Goal: Transaction & Acquisition: Subscribe to service/newsletter

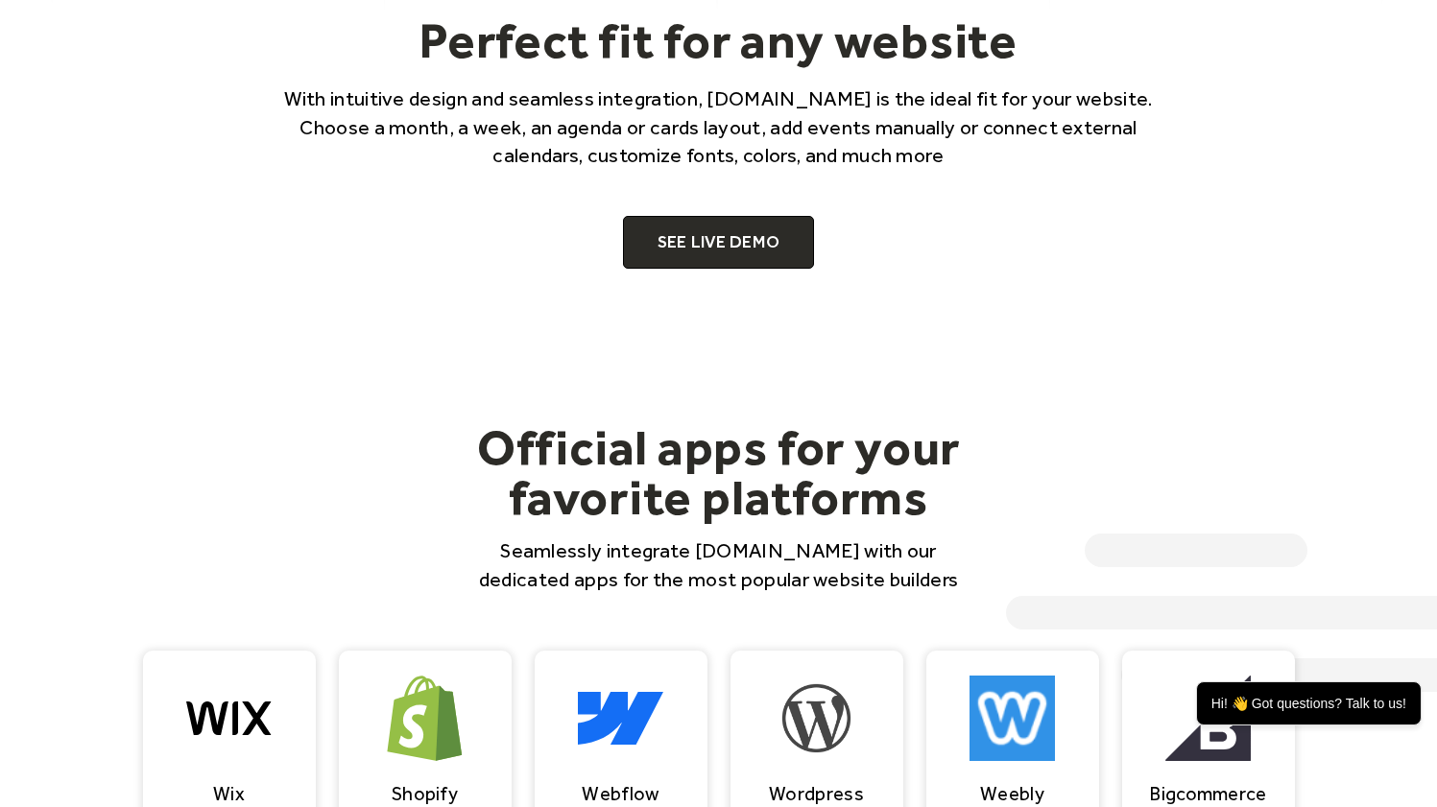
scroll to position [1305, 0]
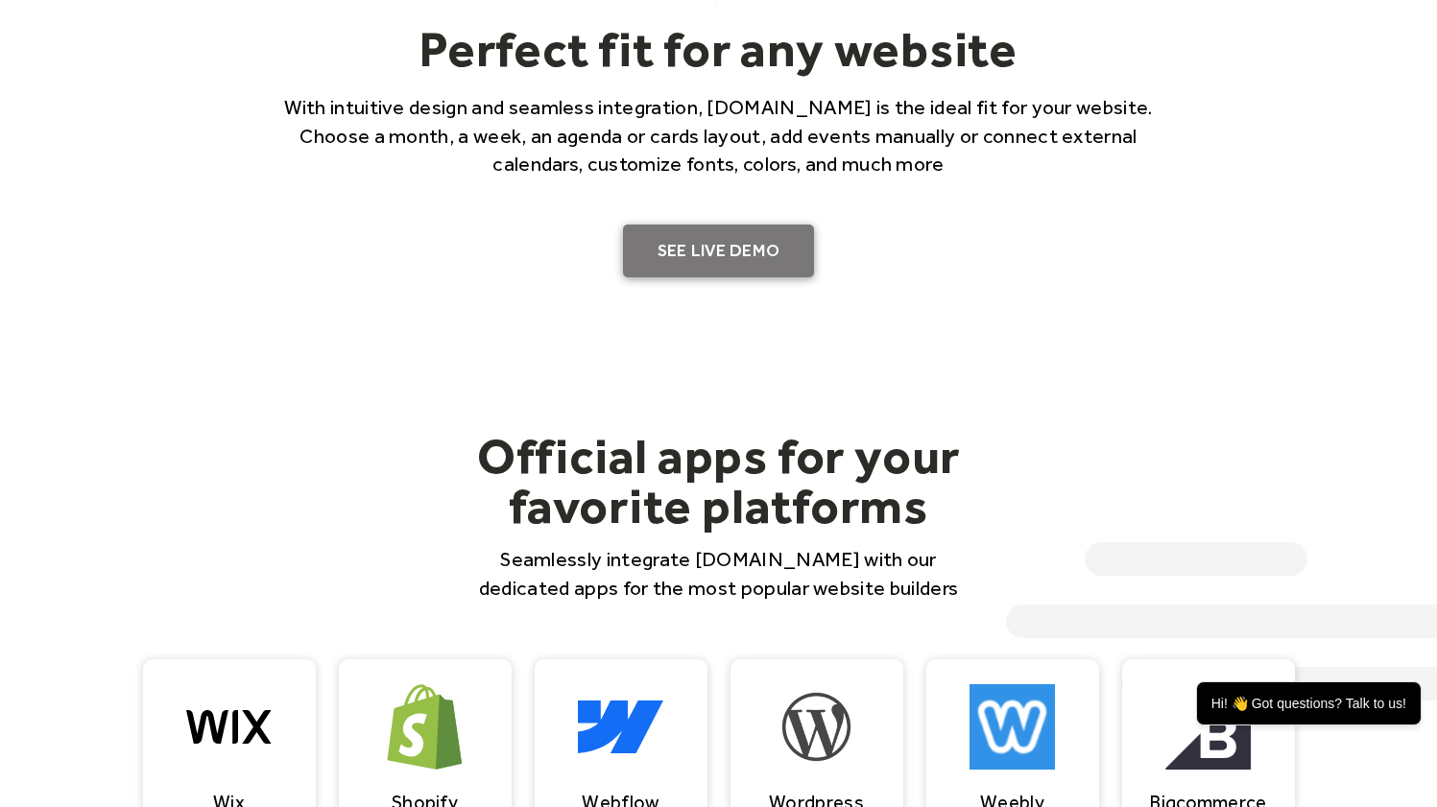
click at [737, 248] on link "SEE LIVE DEMO" at bounding box center [719, 252] width 192 height 54
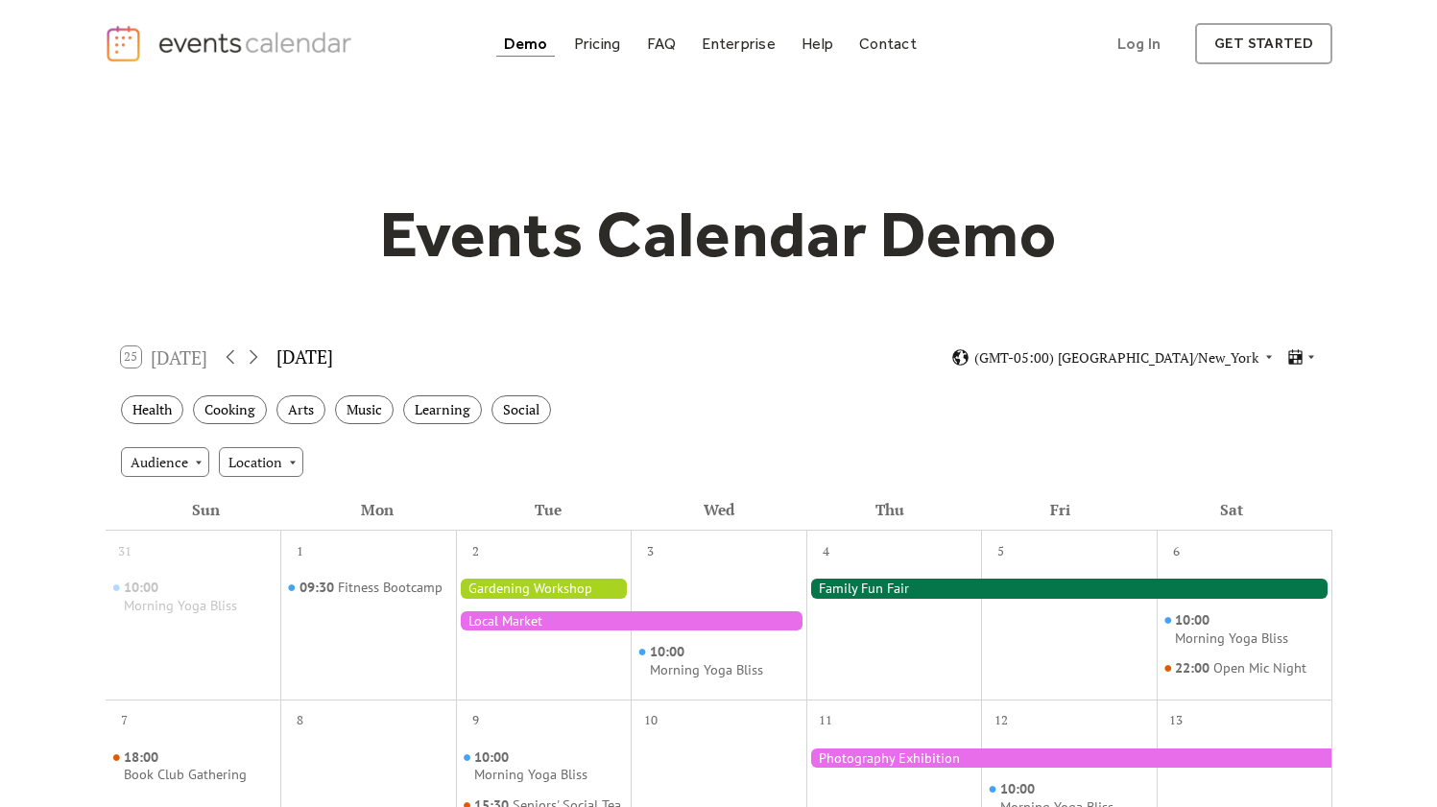
click at [868, 585] on div at bounding box center [1069, 588] width 526 height 19
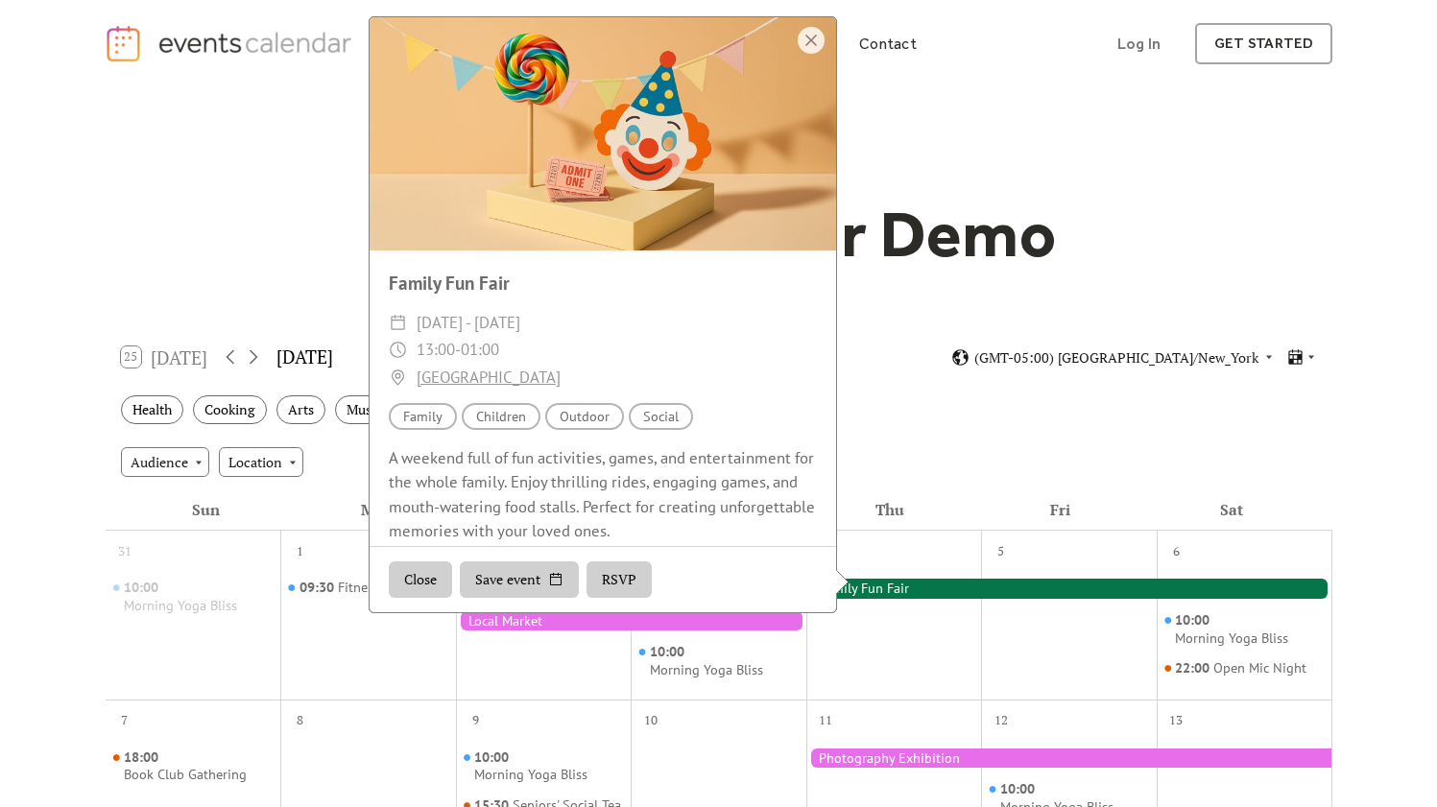
click at [550, 572] on button "Save event" at bounding box center [519, 579] width 119 height 36
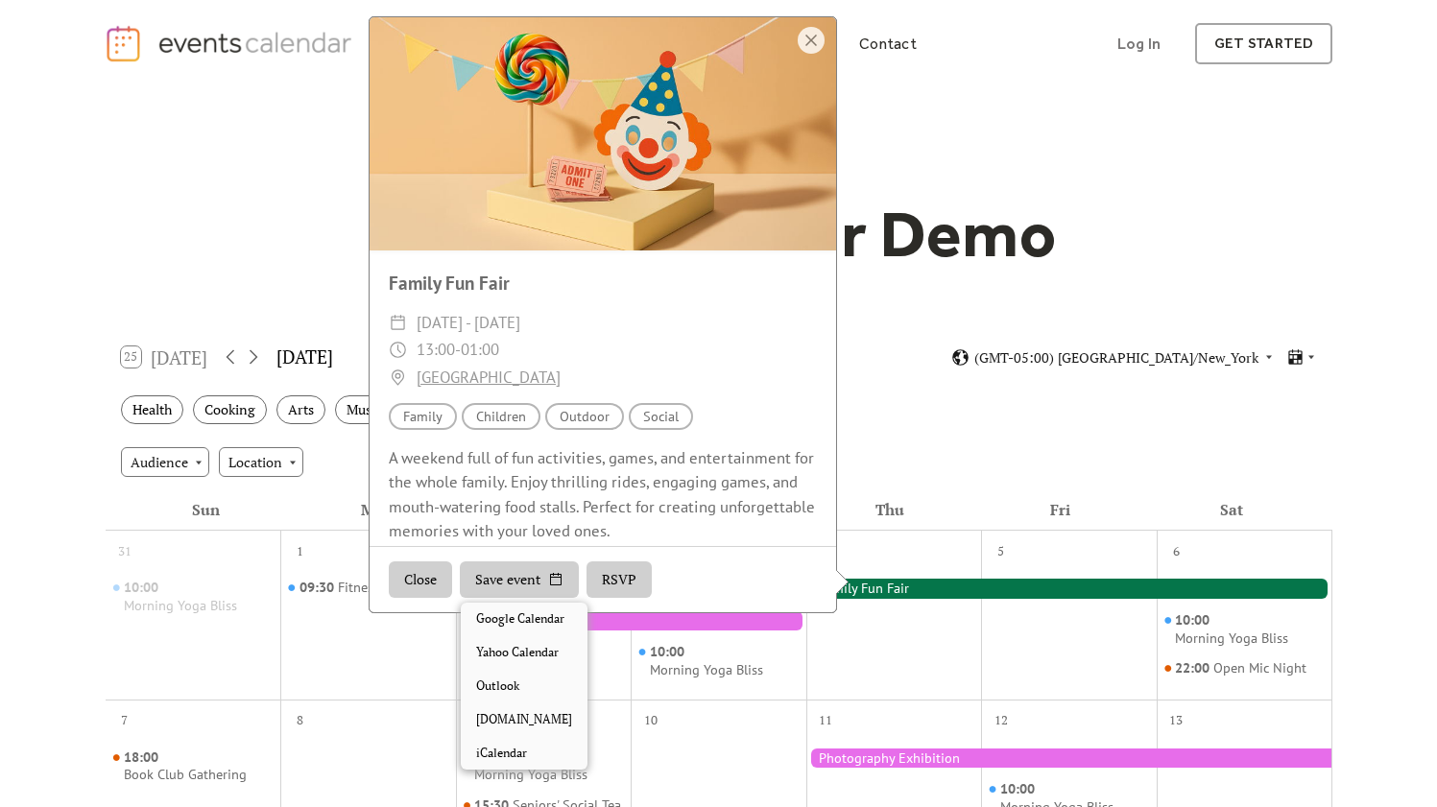
click at [547, 576] on button "Save event" at bounding box center [519, 579] width 119 height 36
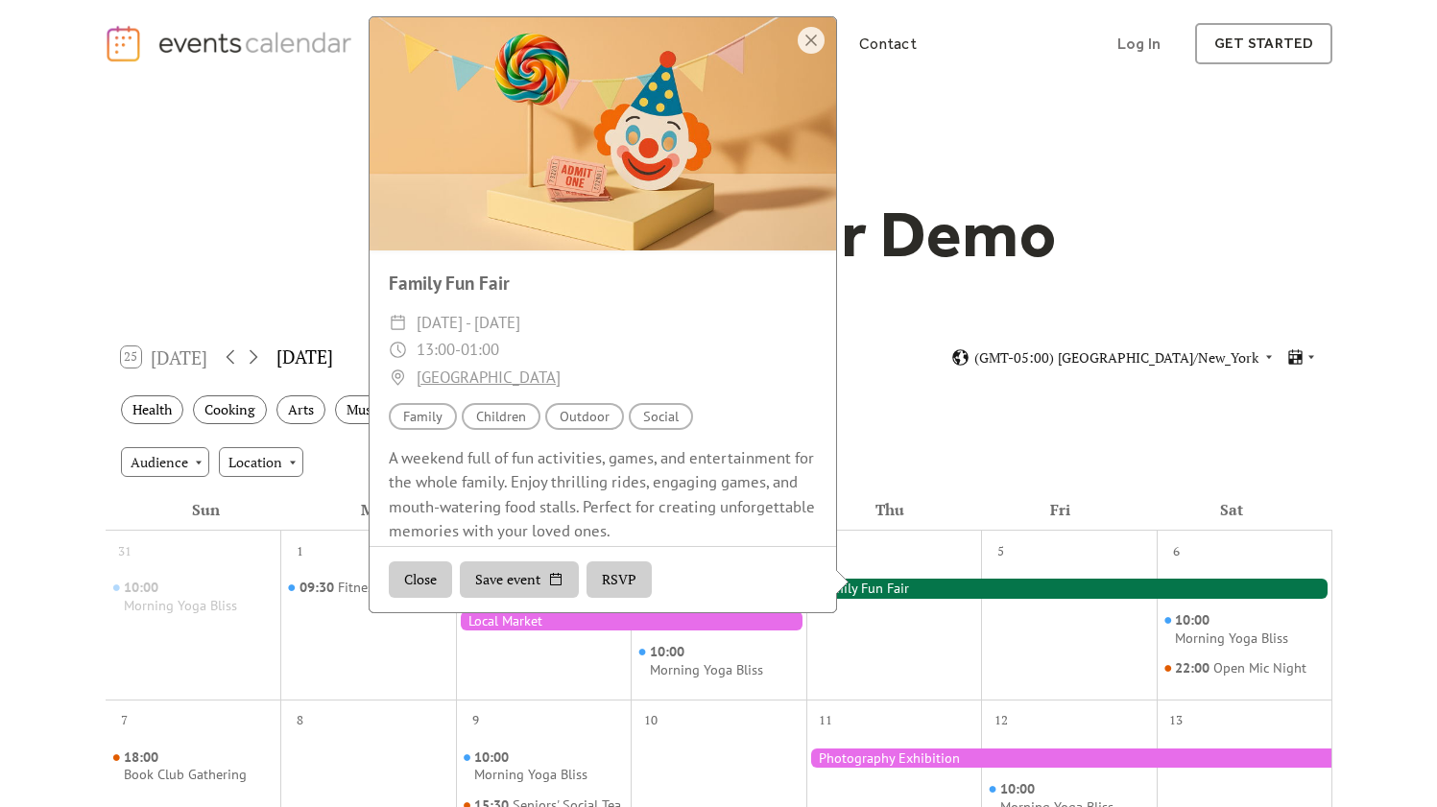
click at [631, 581] on button "RSVP" at bounding box center [618, 579] width 65 height 36
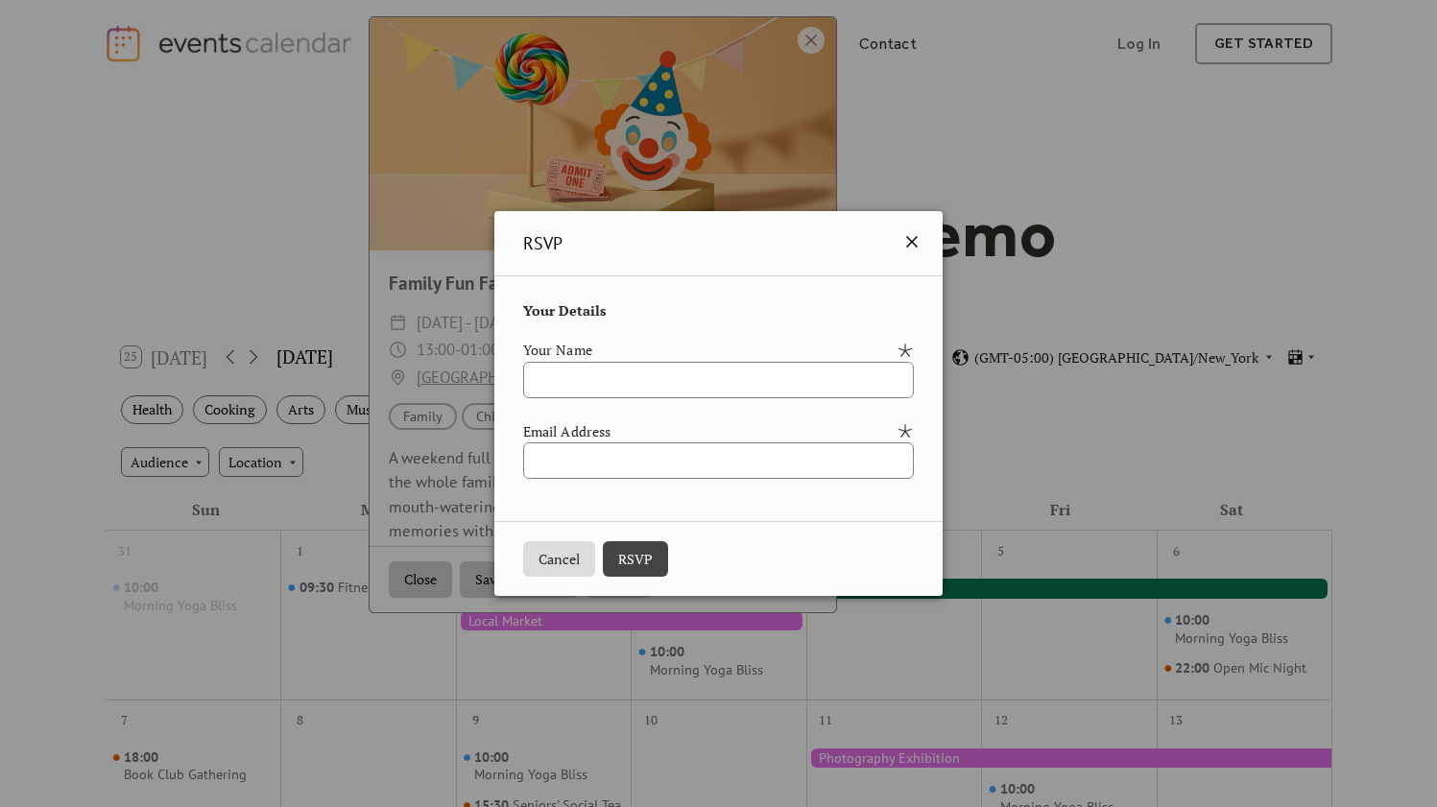
click at [923, 239] on icon at bounding box center [911, 241] width 23 height 23
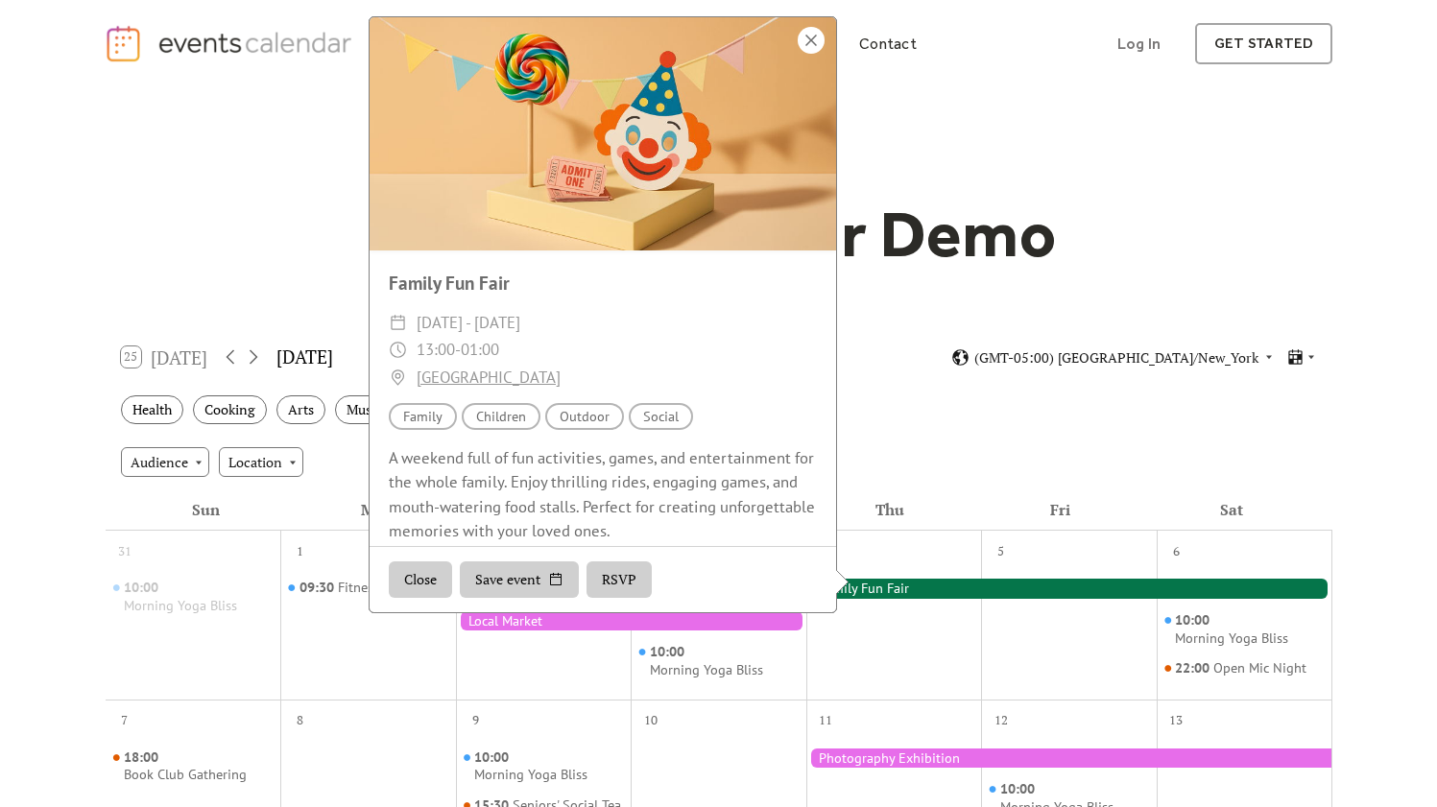
click at [820, 41] on div at bounding box center [811, 40] width 27 height 27
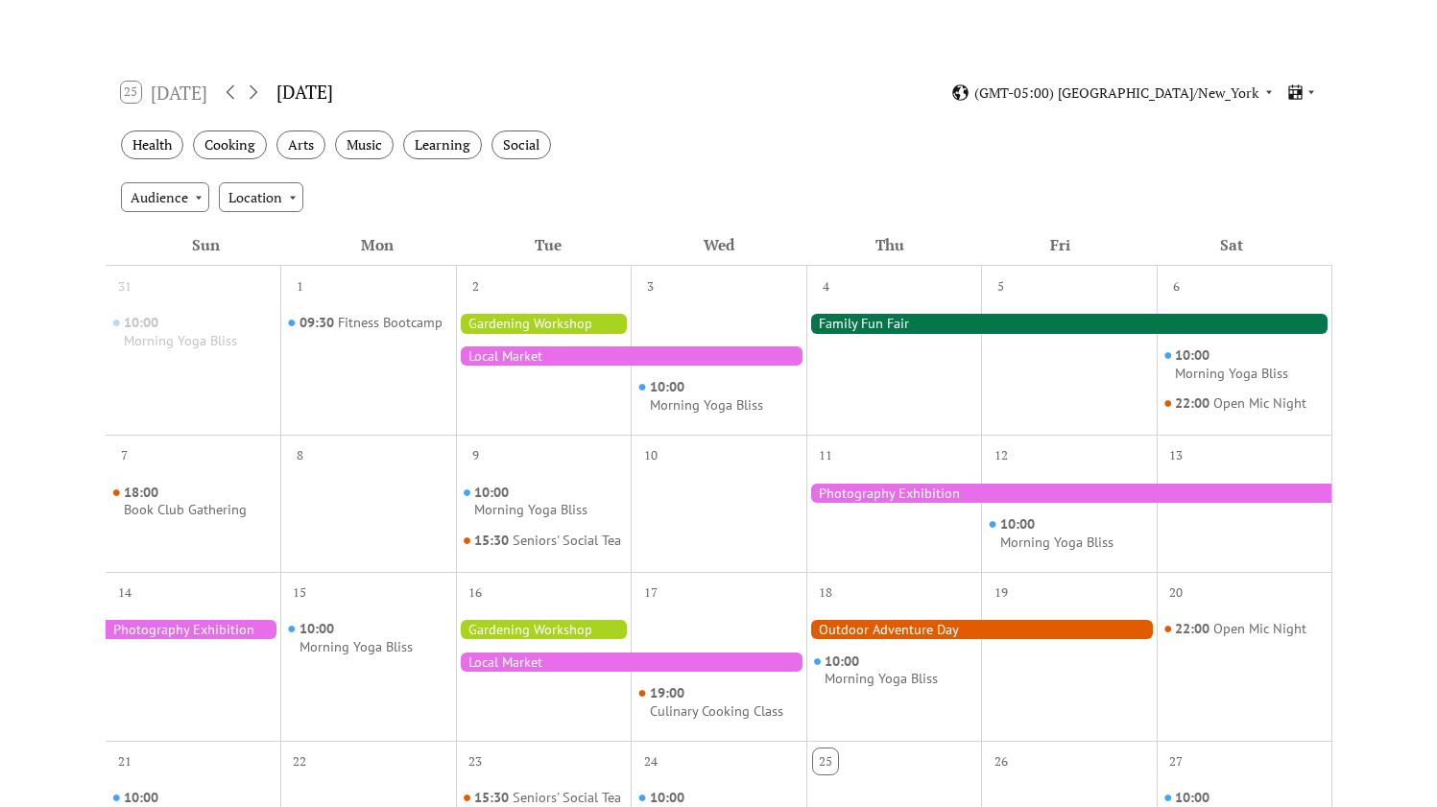
scroll to position [330, 0]
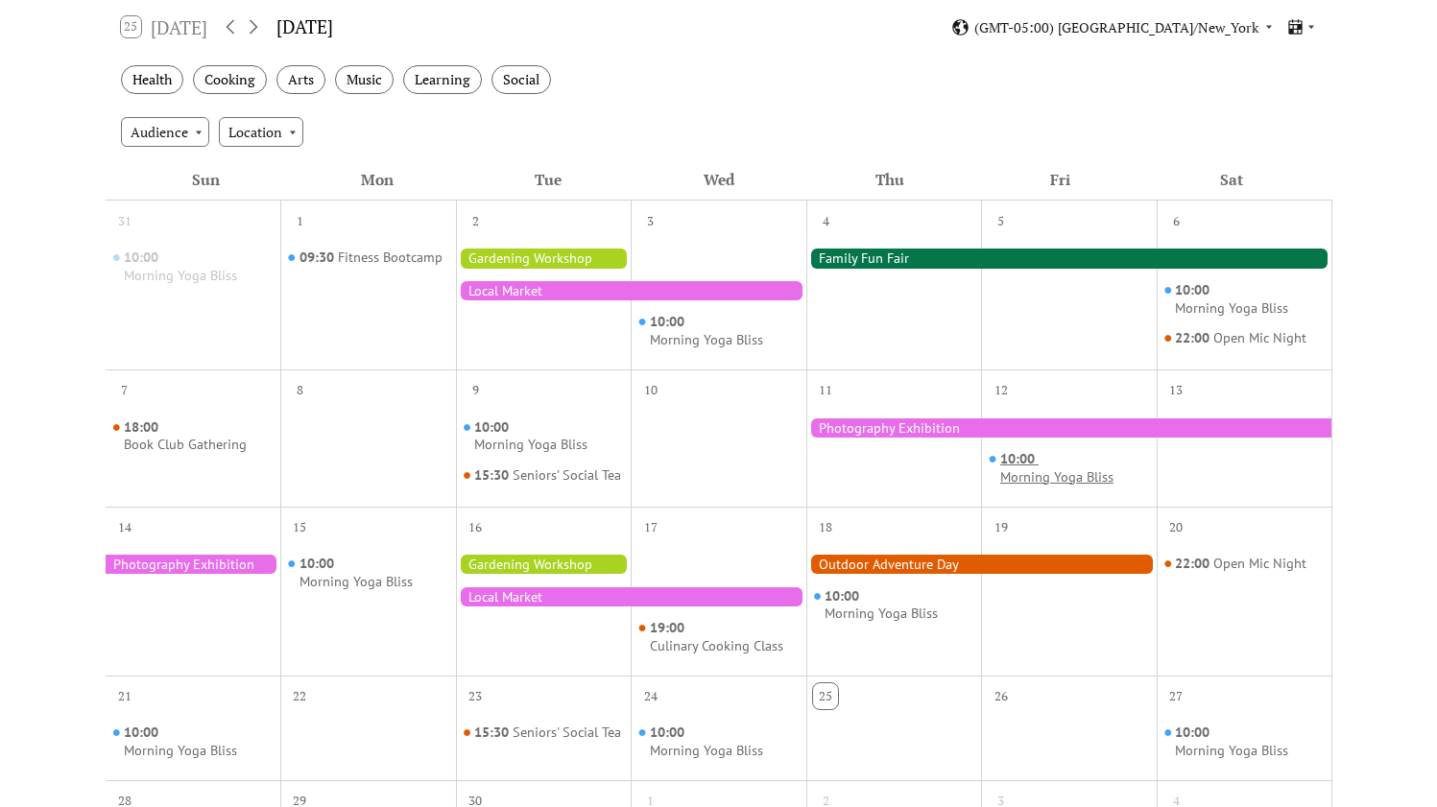
click at [1020, 471] on div "Morning Yoga Bliss" at bounding box center [1056, 477] width 113 height 18
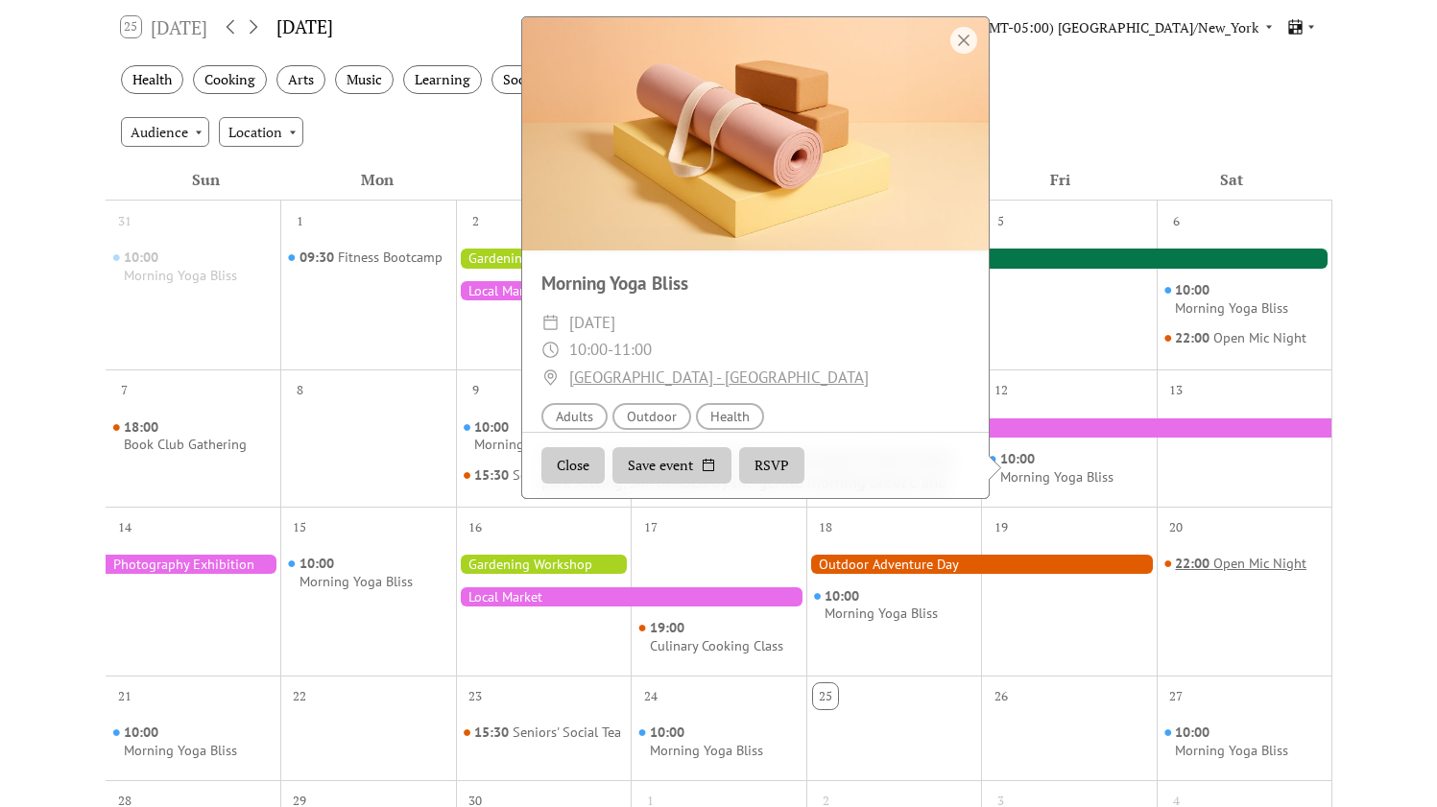
click at [1232, 567] on div "Open Mic Night" at bounding box center [1259, 564] width 93 height 18
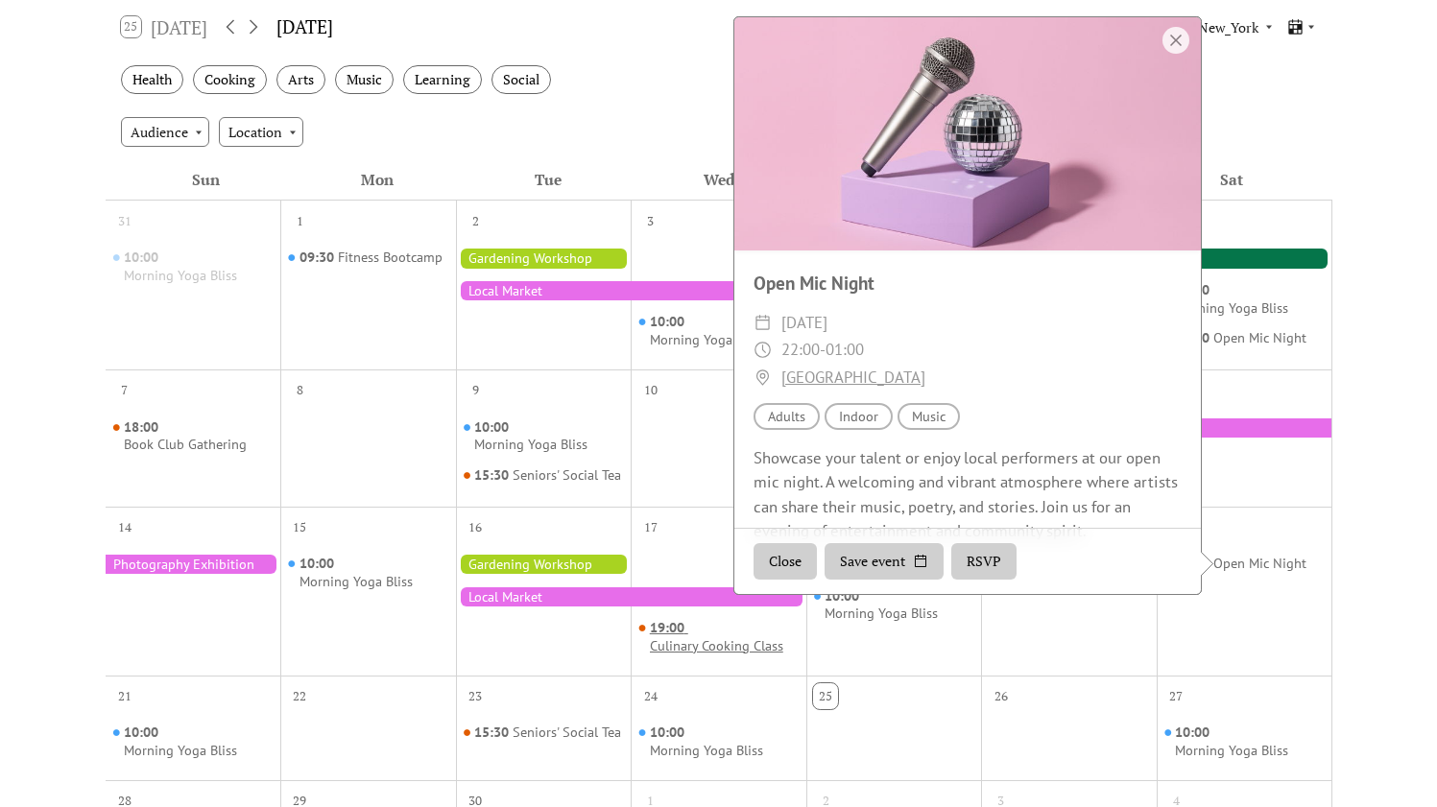
click at [743, 646] on div "Culinary Cooking Class" at bounding box center [716, 646] width 133 height 18
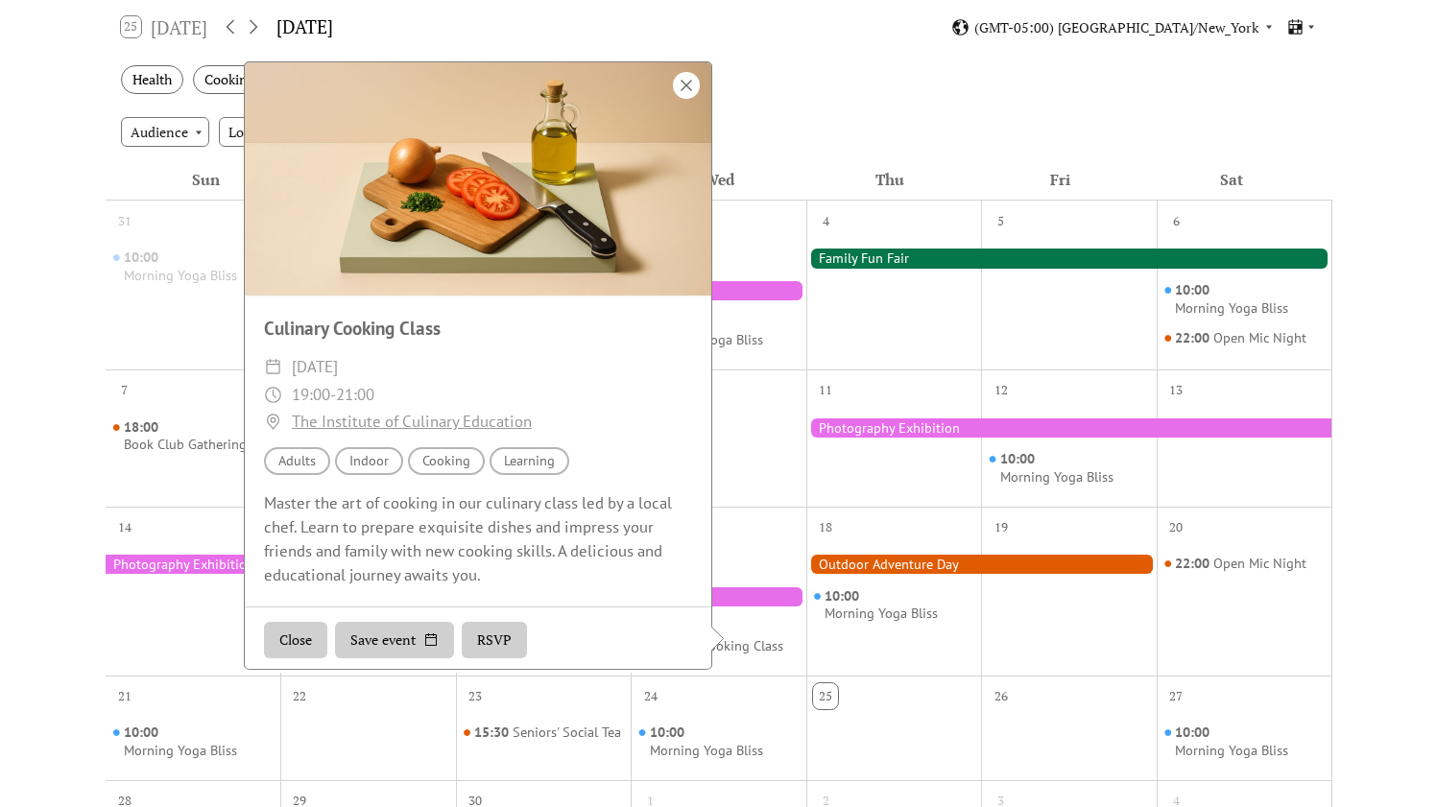
click at [687, 87] on div at bounding box center [686, 85] width 27 height 27
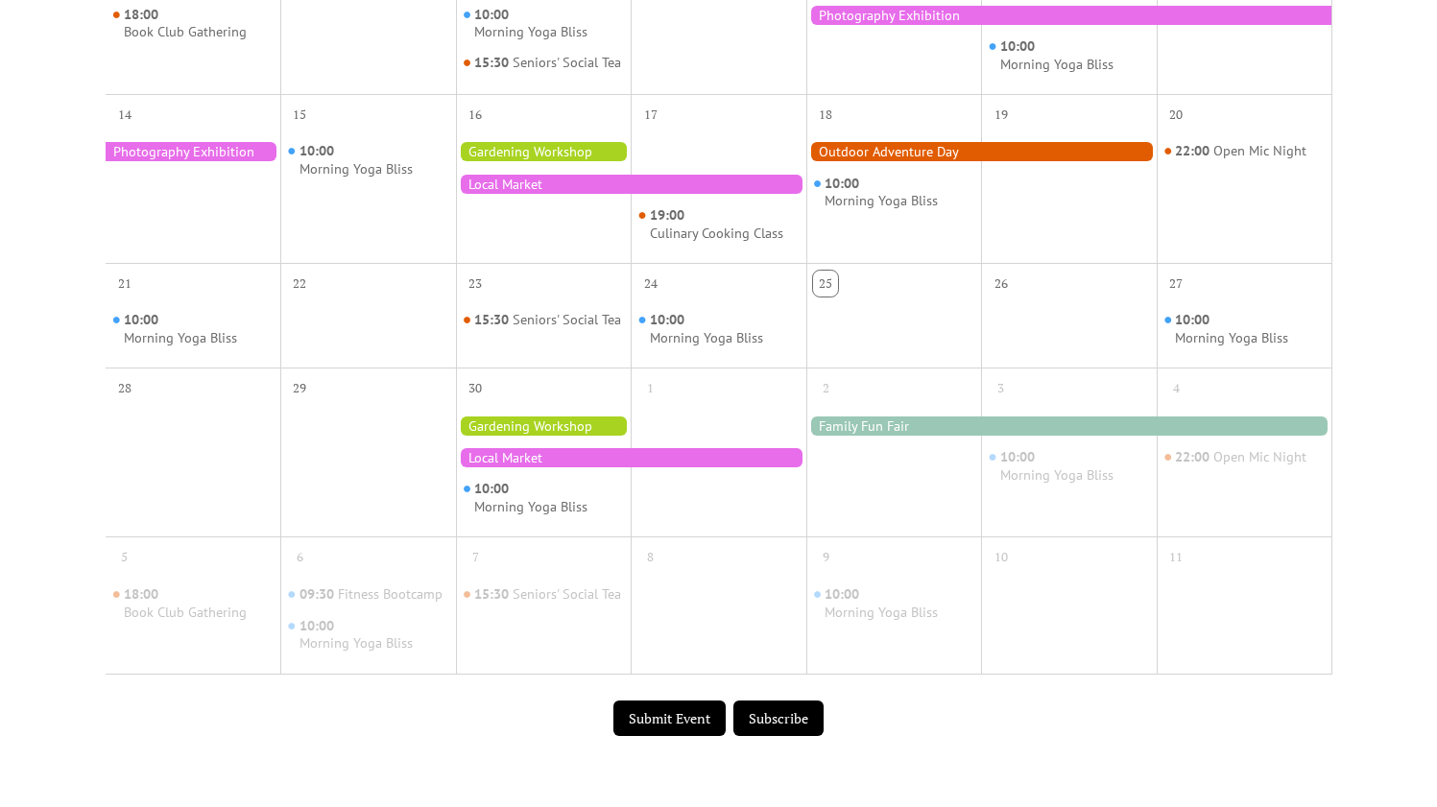
scroll to position [878, 0]
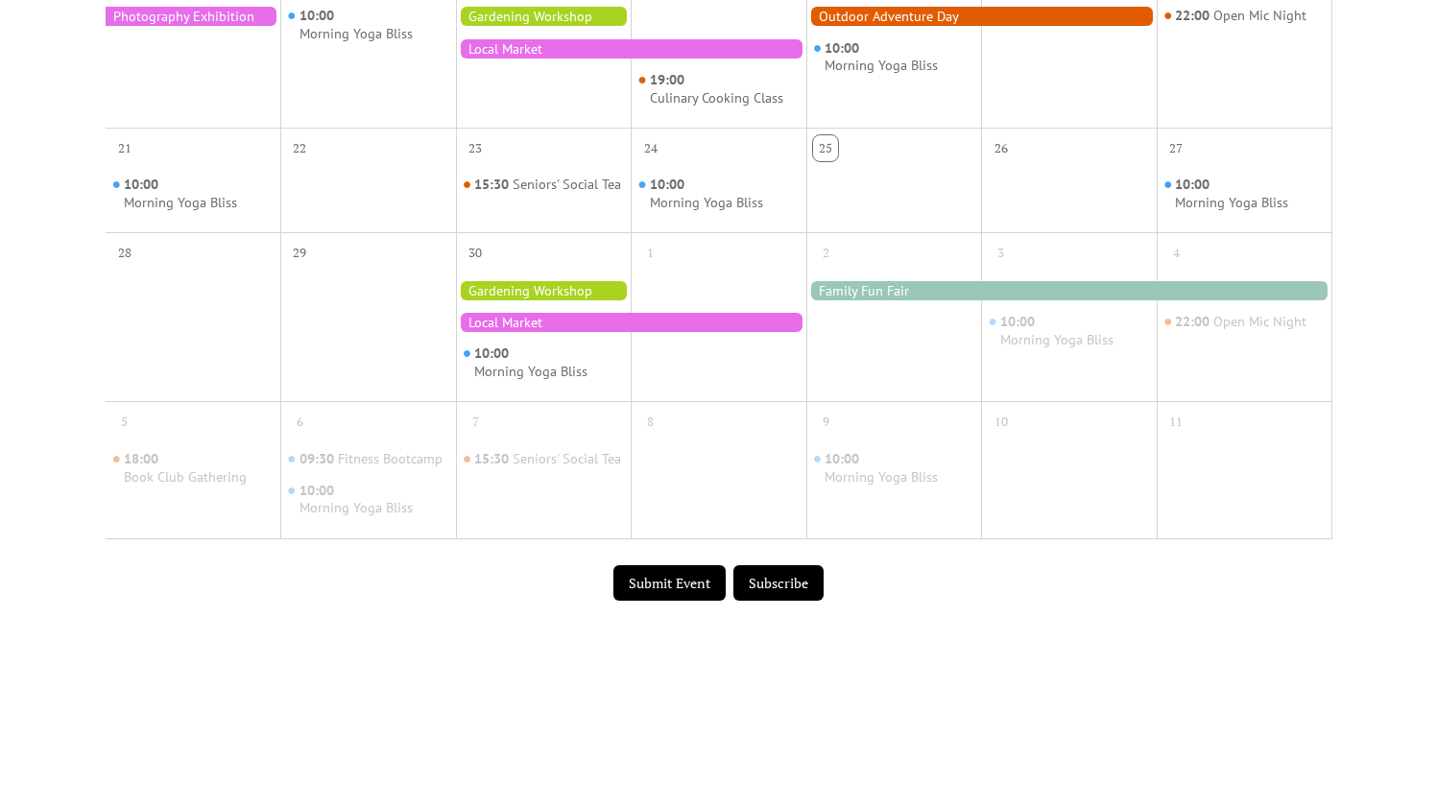
click at [773, 583] on button "Subscribe" at bounding box center [778, 583] width 90 height 36
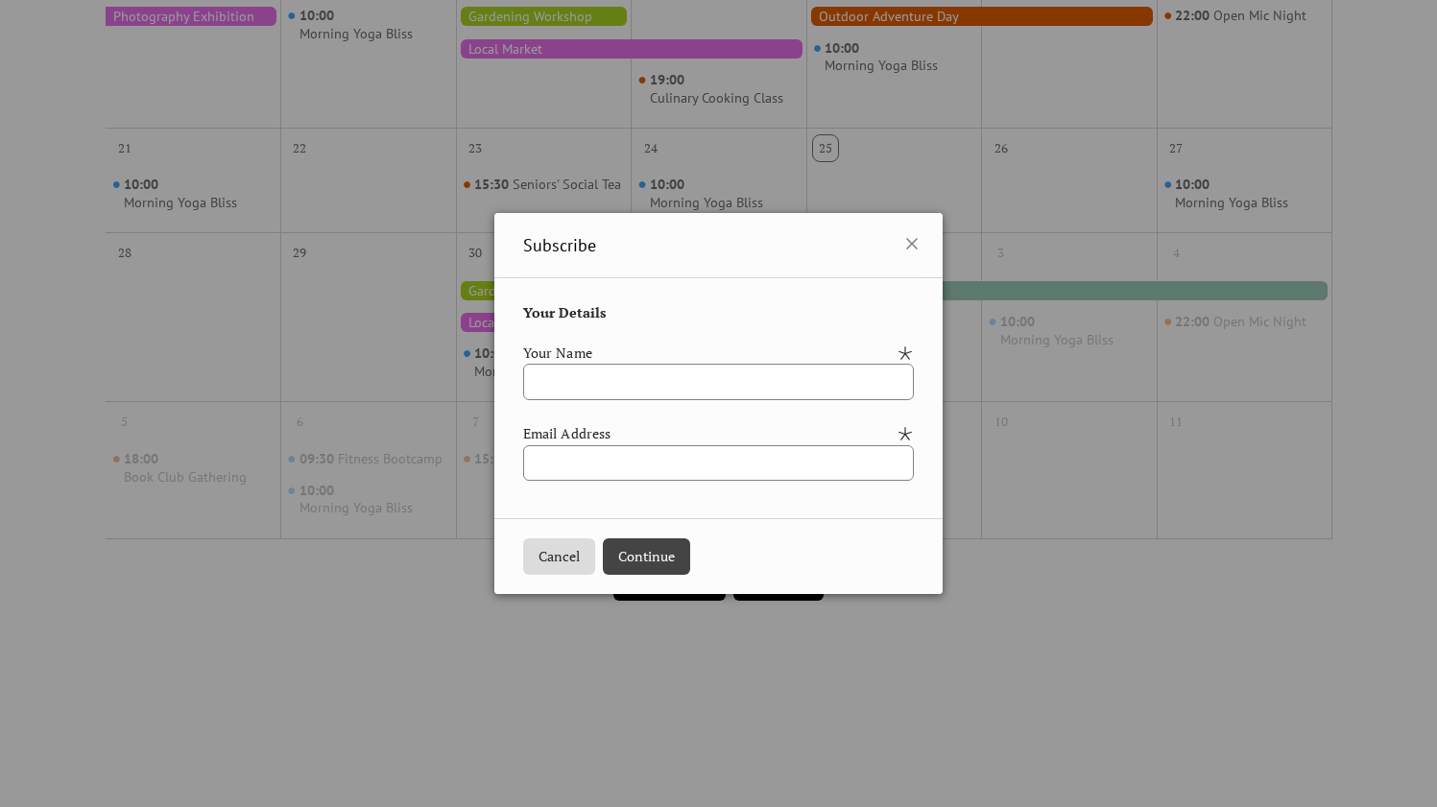
click at [523, 562] on button "Cancel" at bounding box center [559, 556] width 72 height 36
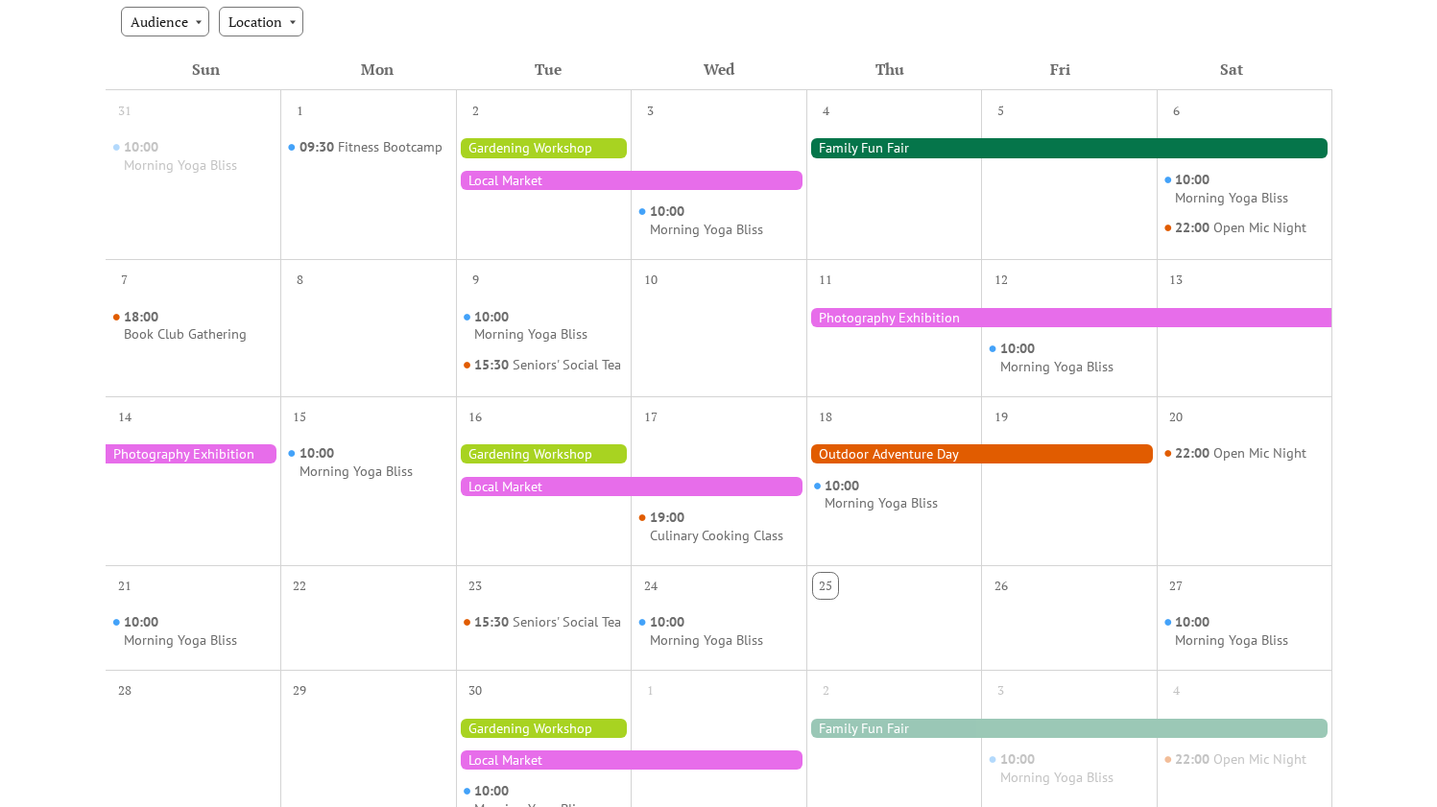
scroll to position [0, 0]
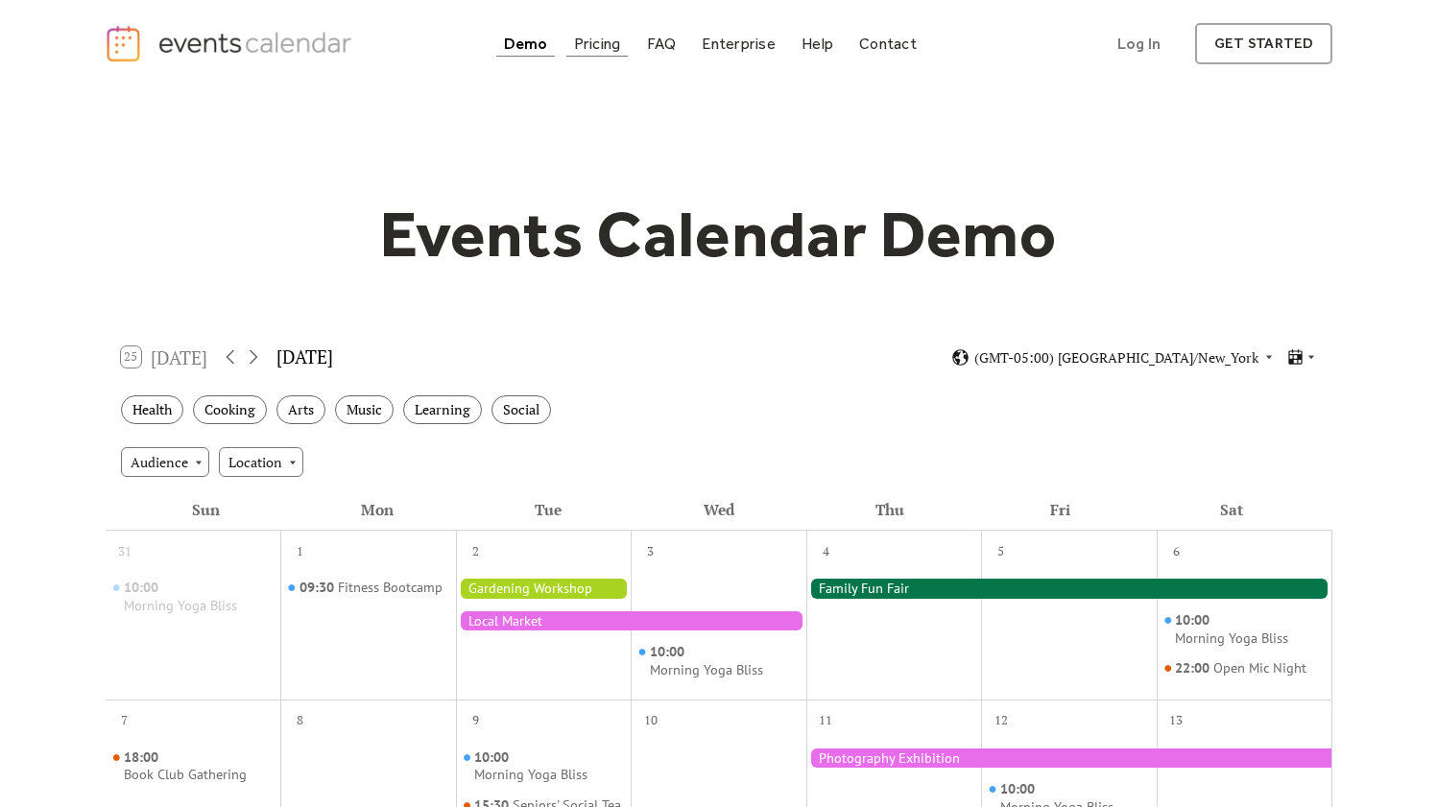
click at [611, 41] on div "Pricing" at bounding box center [597, 43] width 47 height 11
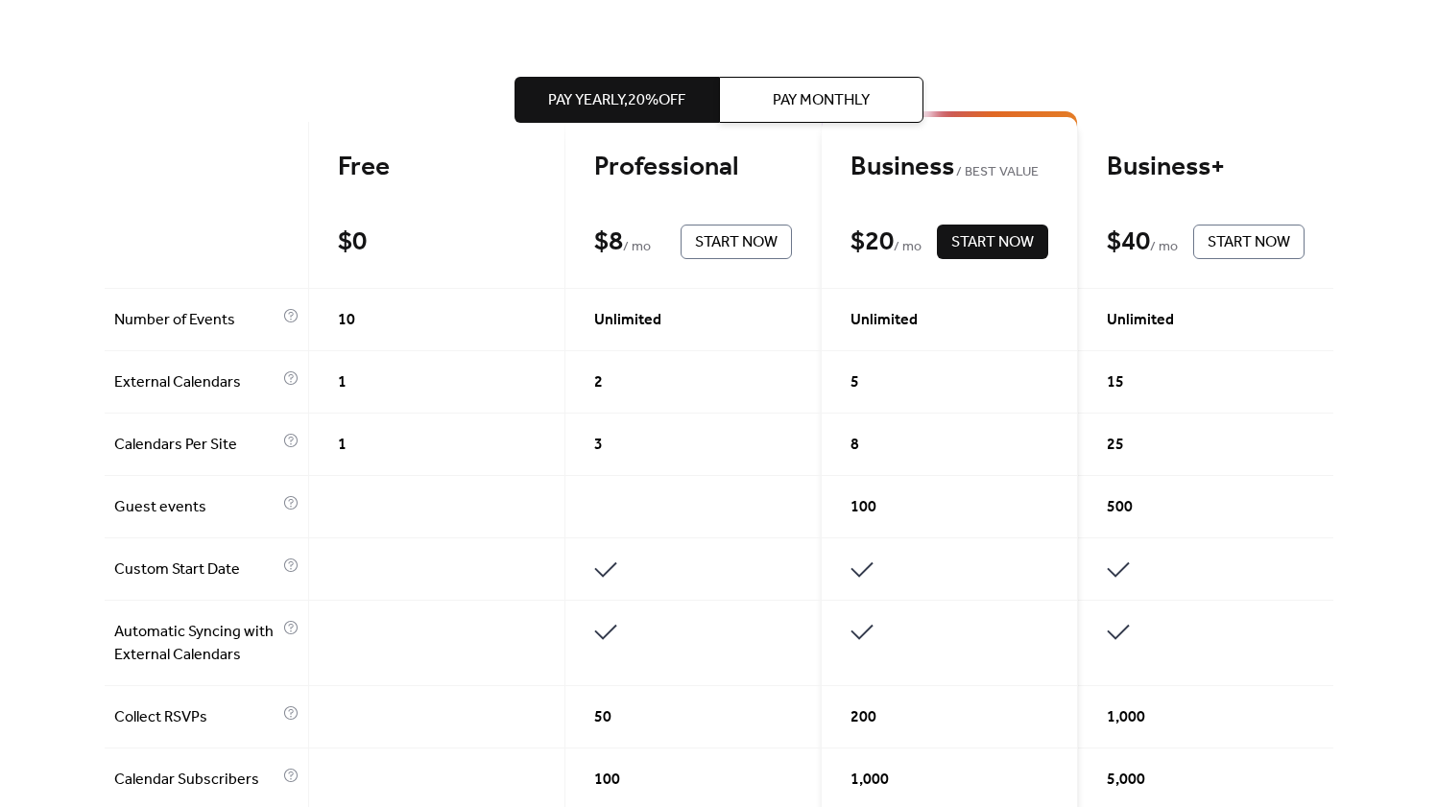
scroll to position [463, 0]
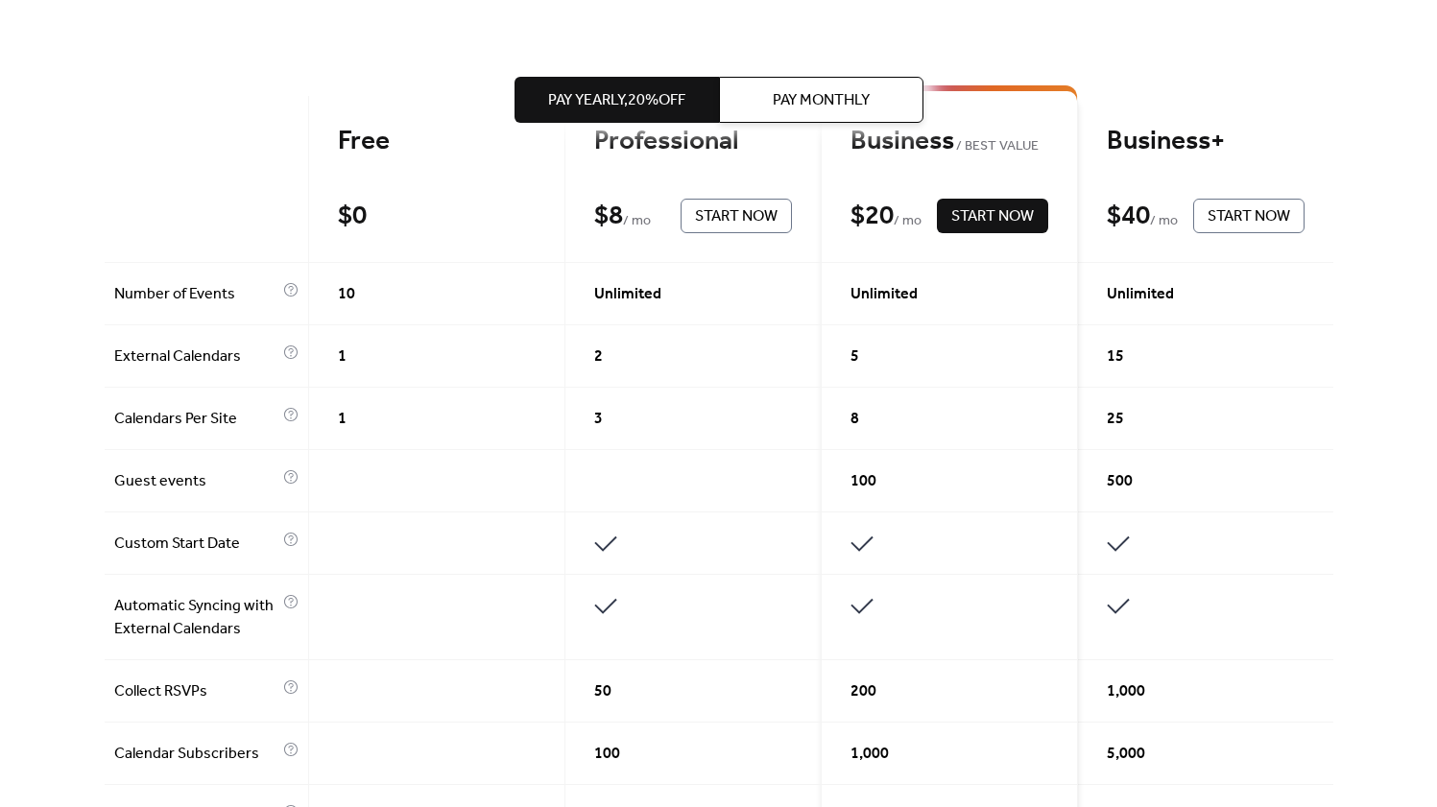
click at [843, 106] on span "Pay Monthly" at bounding box center [821, 100] width 97 height 23
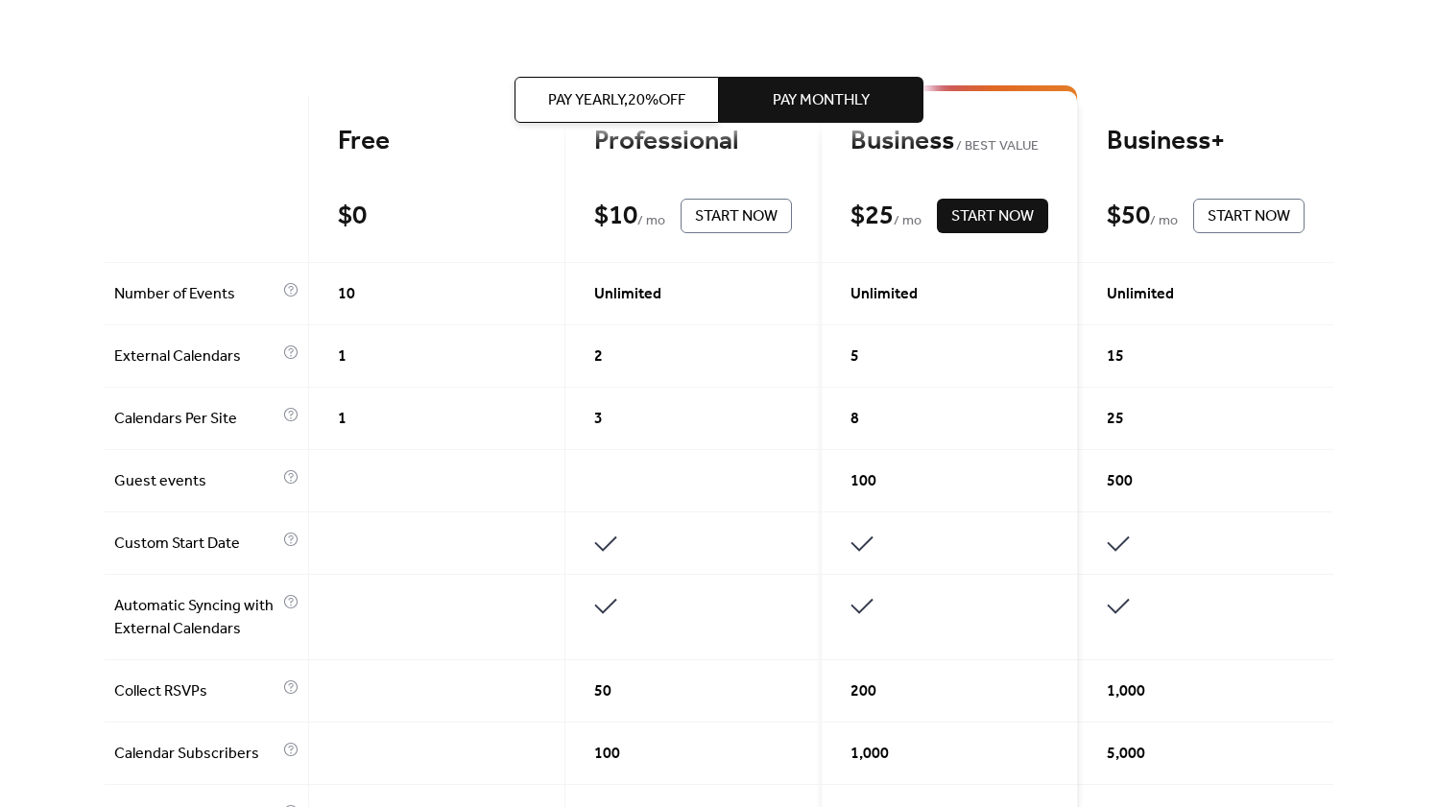
click at [644, 99] on span "Pay Yearly, 20% off" at bounding box center [616, 100] width 137 height 23
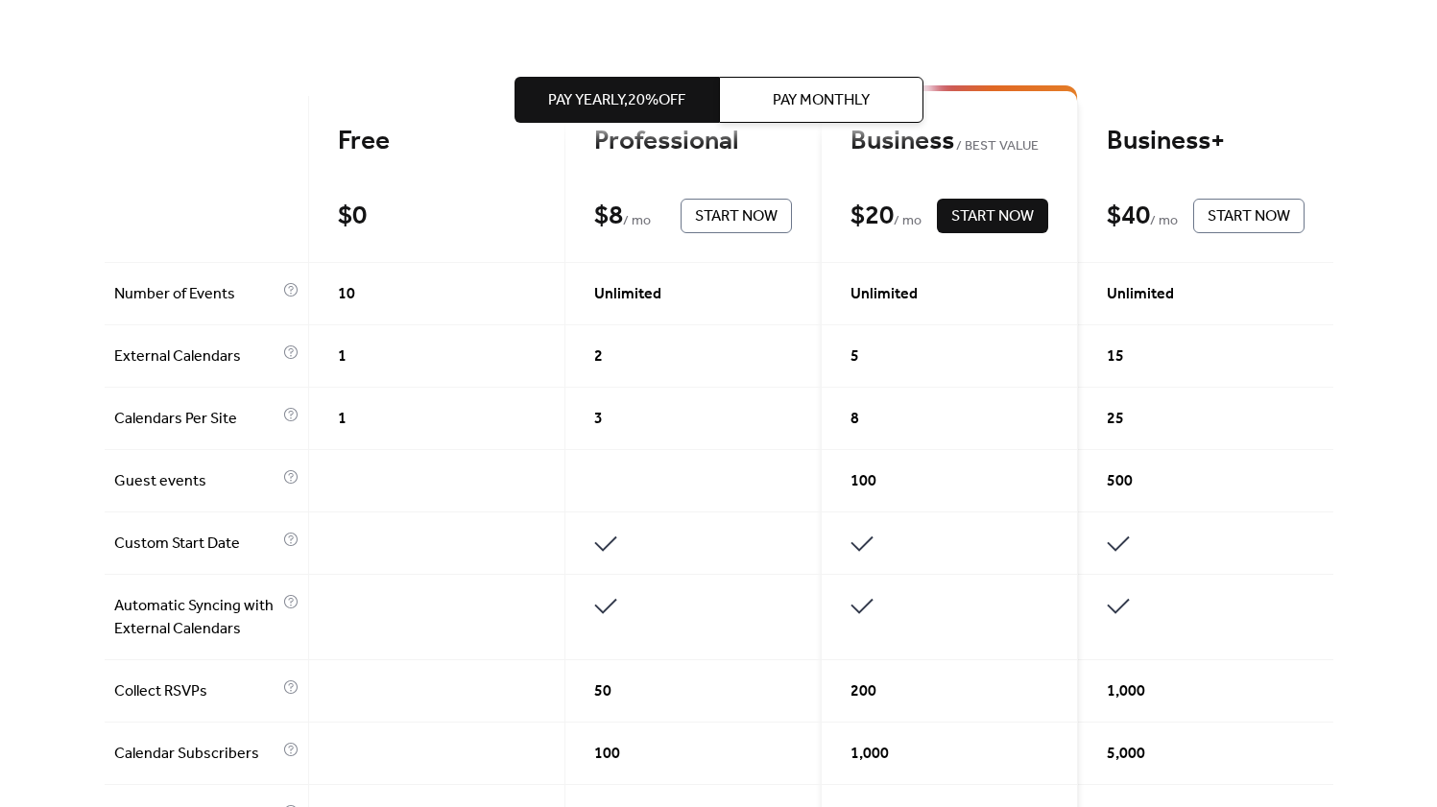
scroll to position [0, 0]
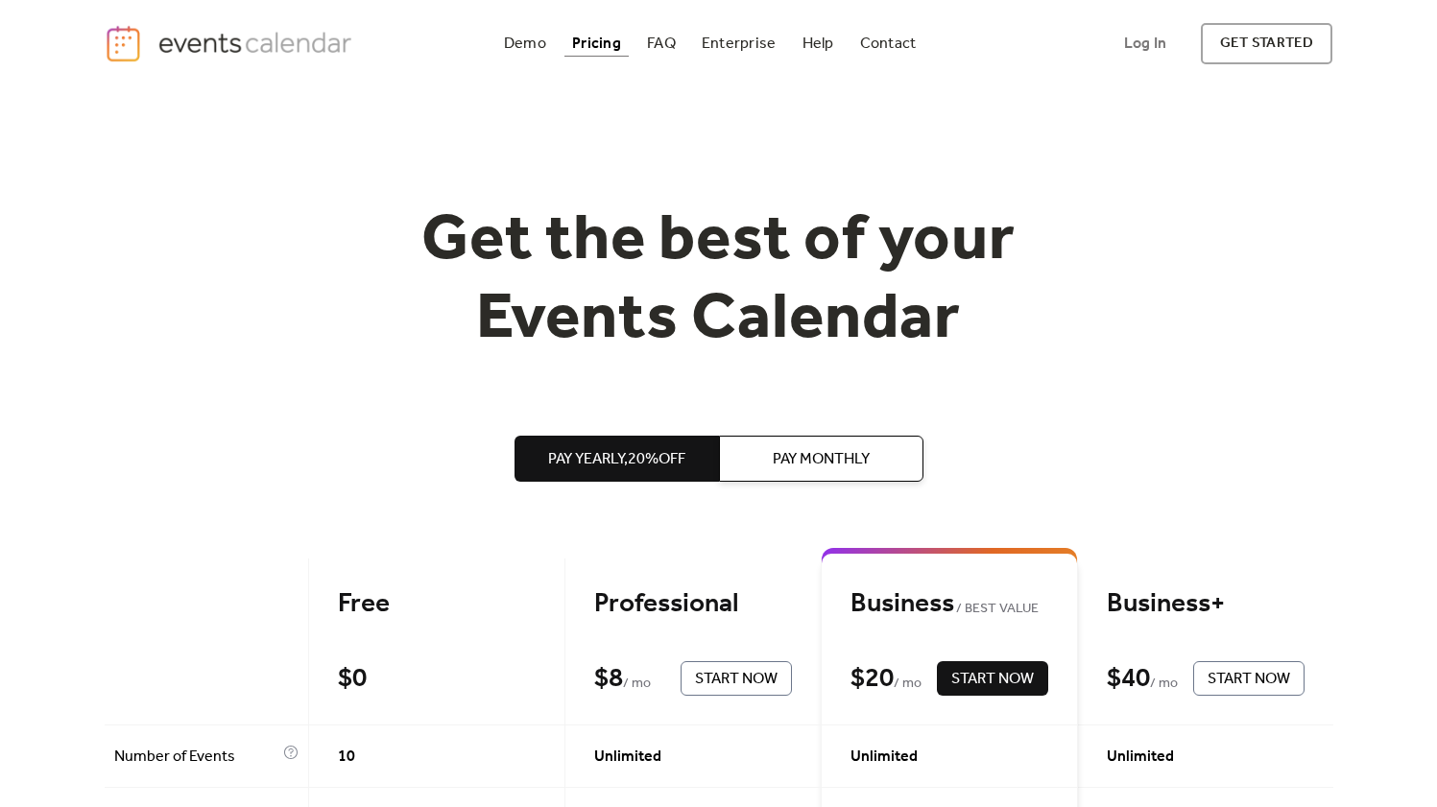
click at [1384, 48] on div "Demo Pricing FAQ Enterprise Help Contact Log In Get Started Log In get started" at bounding box center [718, 43] width 1437 height 87
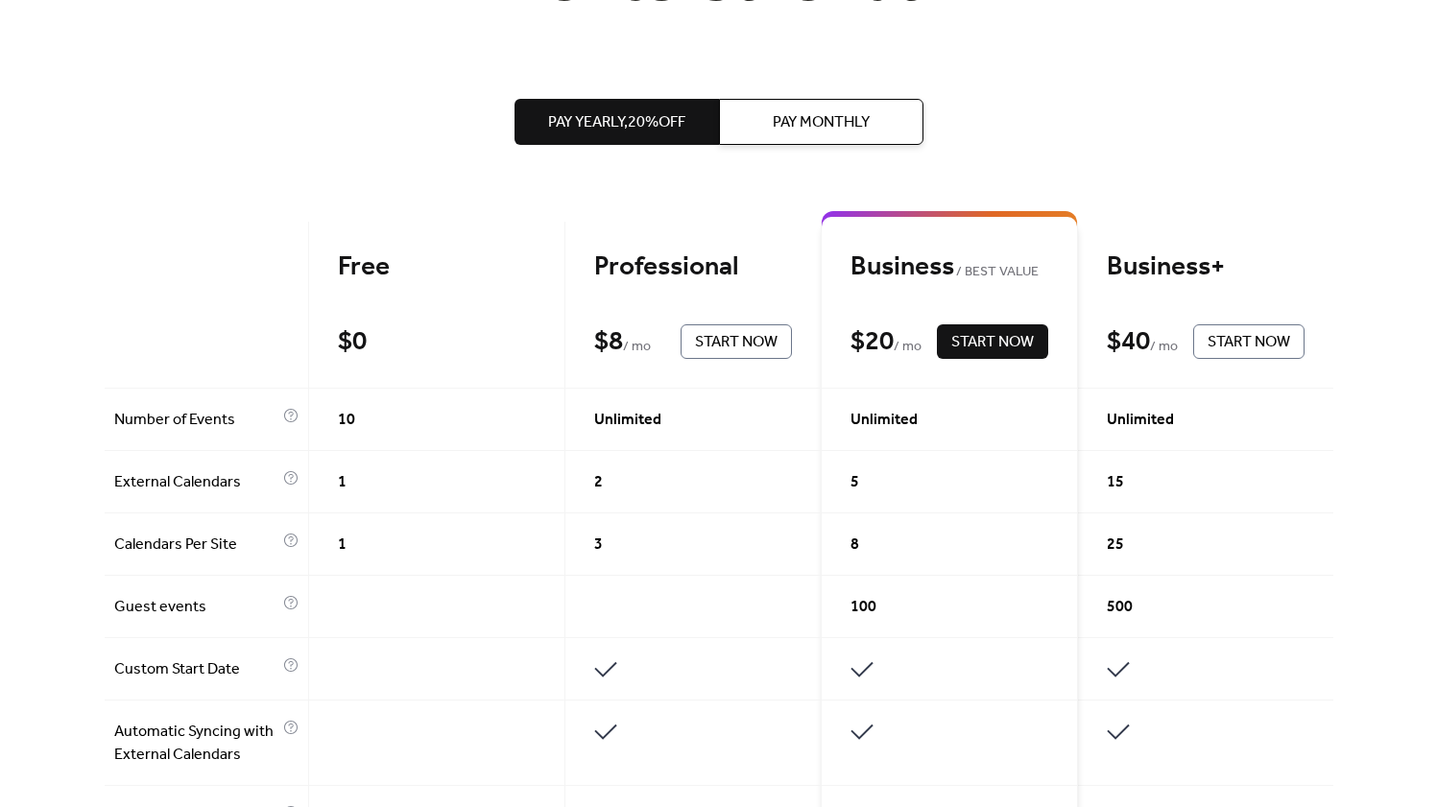
scroll to position [342, 0]
